Goal: Navigation & Orientation: Find specific page/section

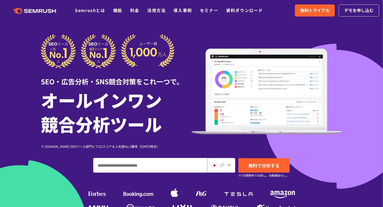
click at [32, 10] on icon ".cls {fill: #FF642D;}" at bounding box center [34, 11] width 59 height 6
click at [35, 9] on icon ".cls {fill: #FF642D;}" at bounding box center [34, 11] width 59 height 6
